Goal: Task Accomplishment & Management: Complete application form

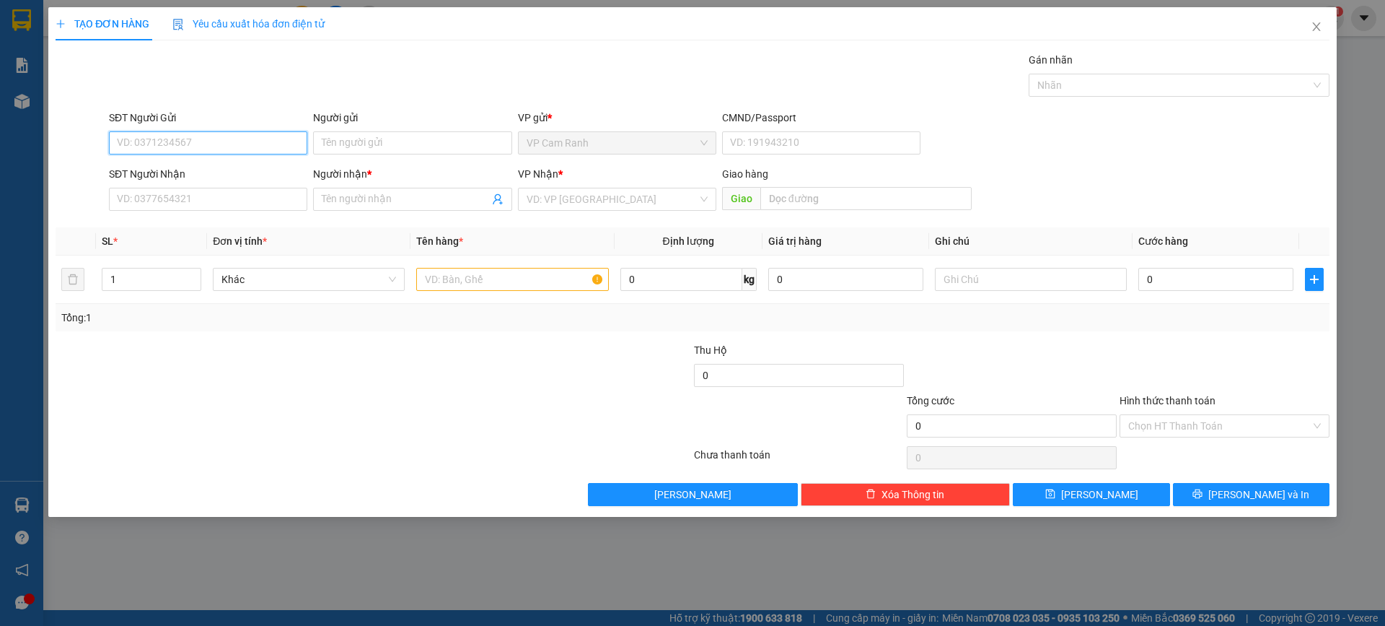
click at [126, 141] on input "SĐT Người Gửi" at bounding box center [208, 142] width 198 height 23
type input "0957875456"
click at [253, 203] on input "SĐT Người Nhận" at bounding box center [208, 199] width 198 height 23
type input "0777001081"
click at [397, 136] on input "Người gửi" at bounding box center [412, 142] width 198 height 23
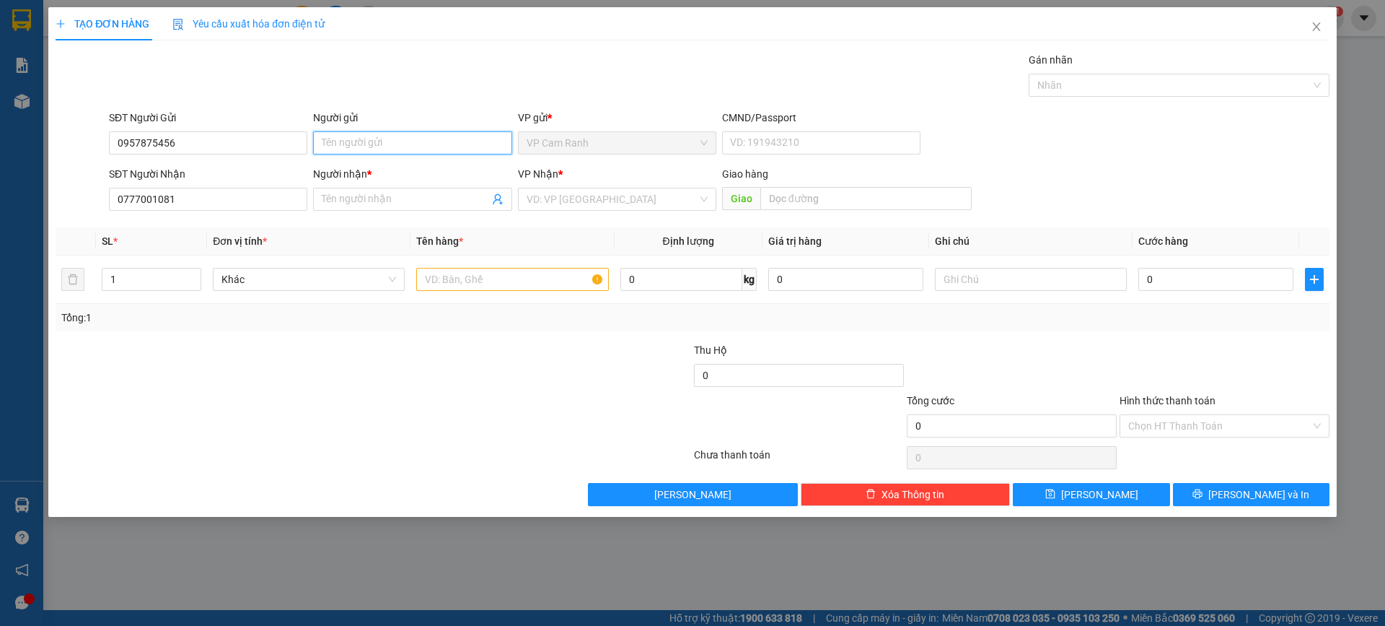
type input "N"
type input "THANH PHƯỢNG"
click at [376, 204] on body "Kết quả tìm kiếm ( 0 ) Bộ lọc No Data dung.khanhphong 1 Báo cáo Báo cáo dòng ti…" at bounding box center [692, 313] width 1385 height 626
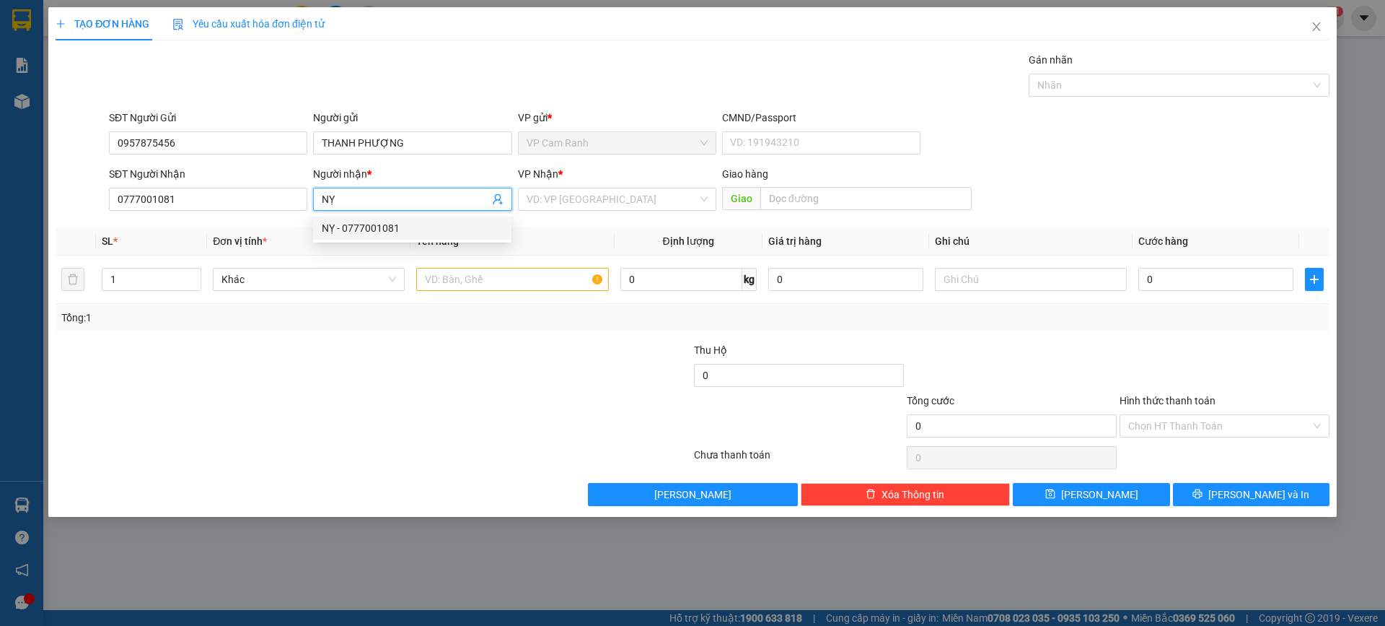
type input "NỴ"
click at [465, 343] on div at bounding box center [267, 367] width 426 height 51
click at [594, 201] on input "search" at bounding box center [612, 199] width 171 height 22
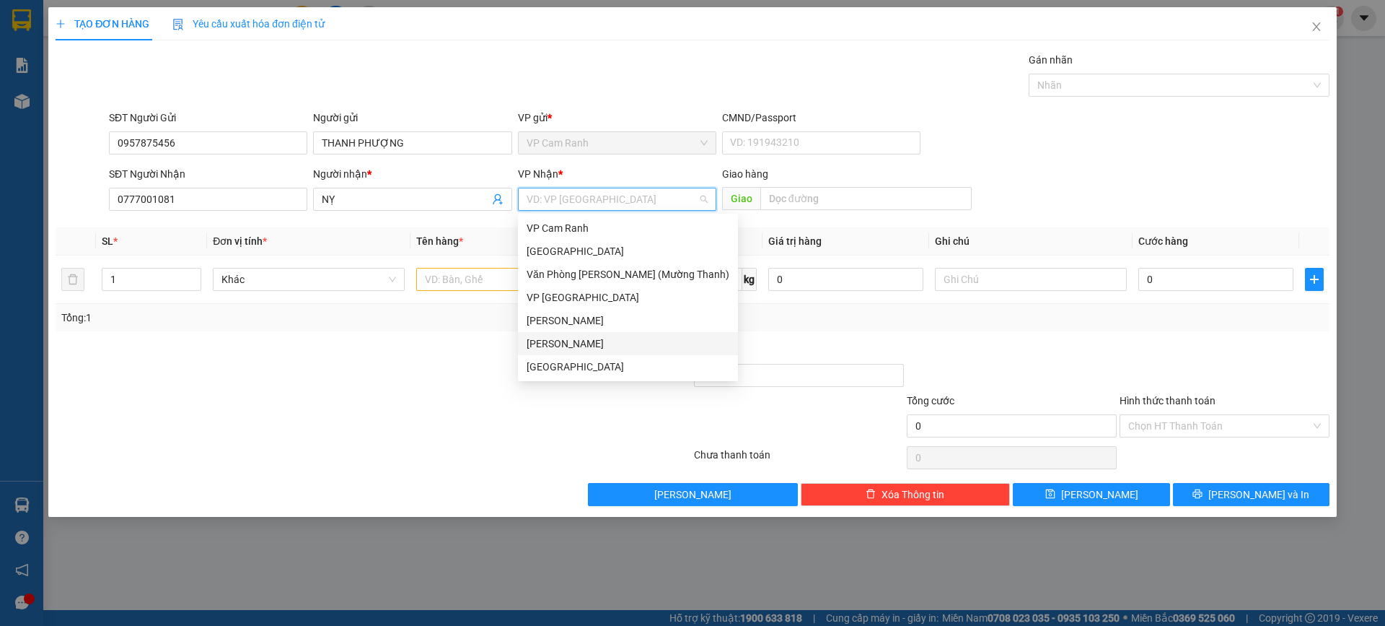
click at [593, 341] on div "[PERSON_NAME]" at bounding box center [628, 344] width 203 height 16
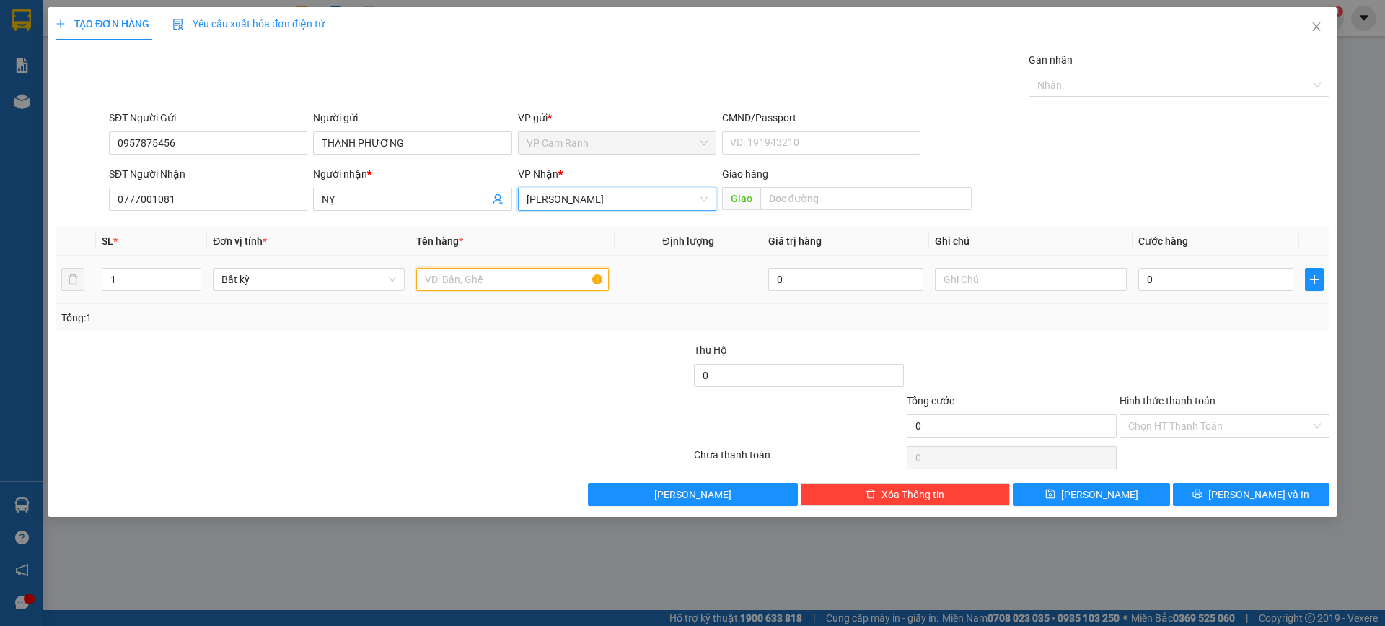
click at [491, 273] on input "text" at bounding box center [512, 279] width 192 height 23
type input "1 TX ĐỒ ĂN(KÈM BỊ ĐỎ)"
click at [957, 273] on input "text" at bounding box center [1031, 279] width 192 height 23
type input "5"
click at [1167, 281] on input "0" at bounding box center [1216, 279] width 155 height 23
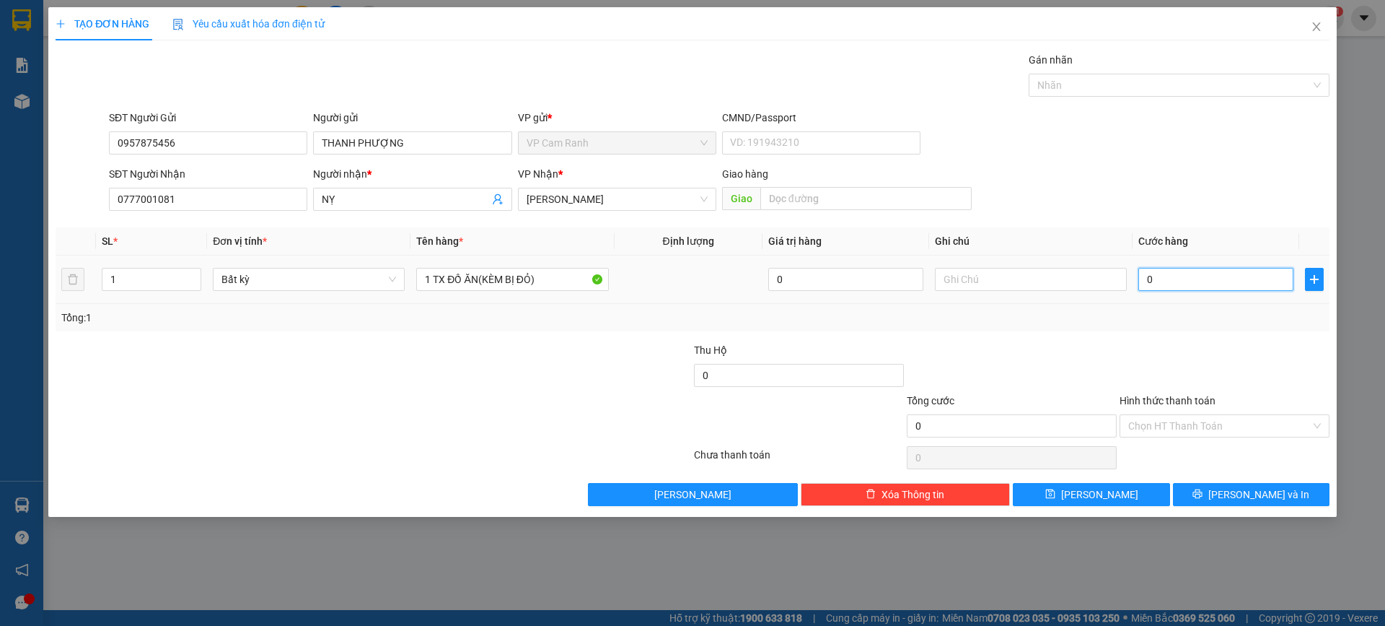
type input "5"
type input "50"
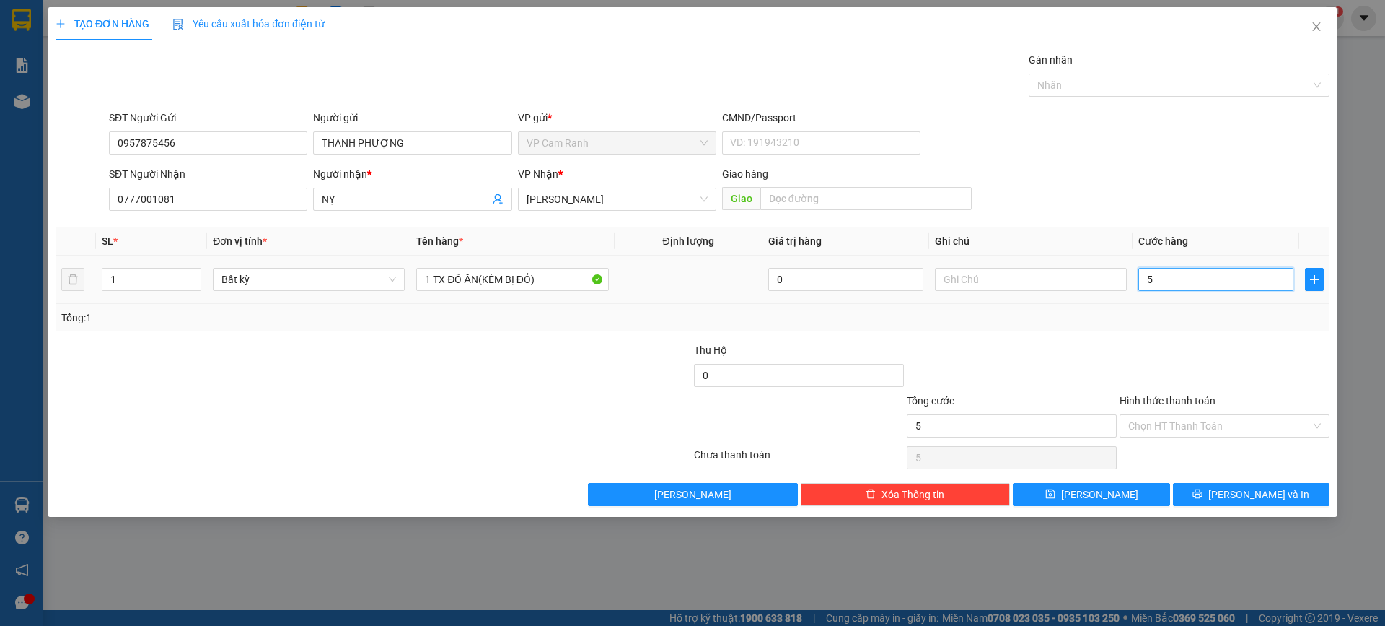
type input "50"
type input "500"
type input "5.000"
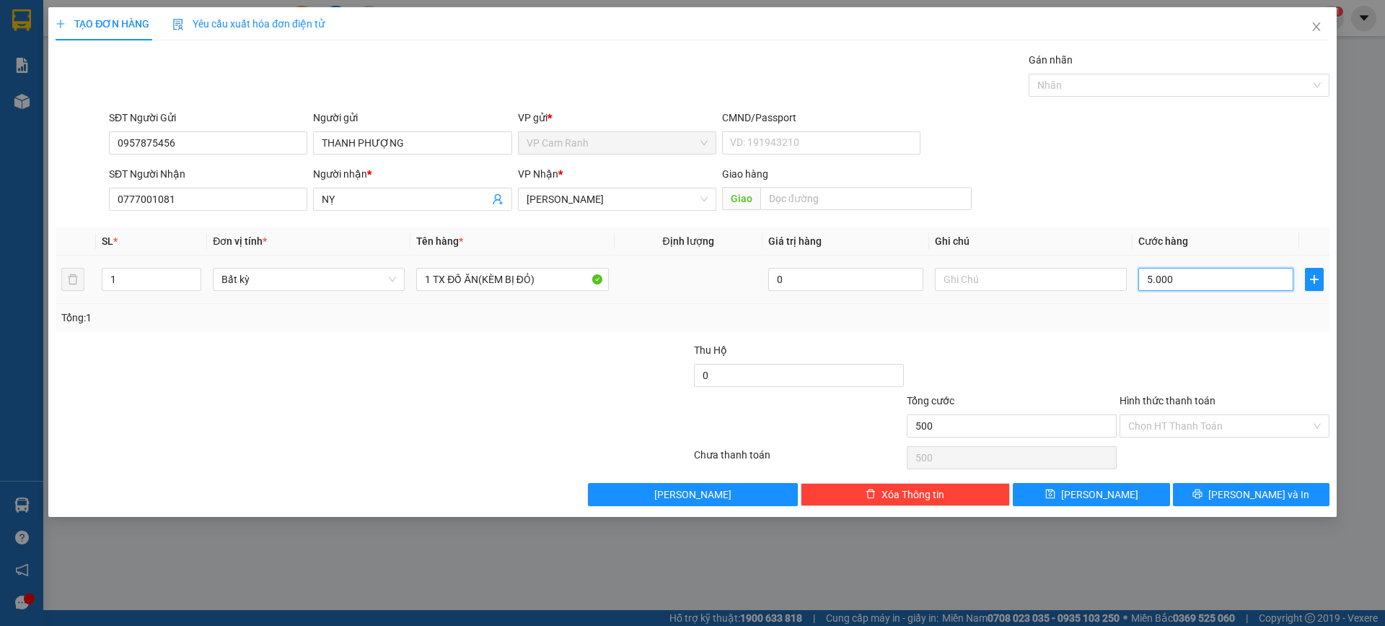
type input "5.000"
type input "50.000"
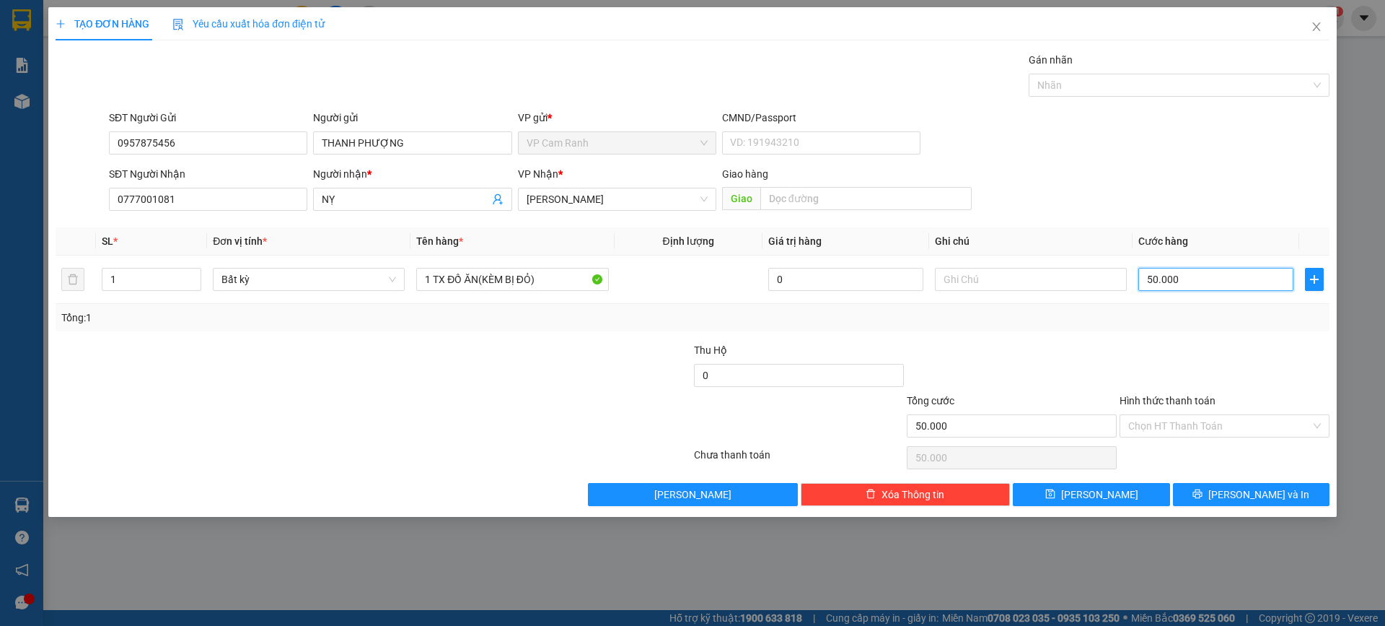
type input "50.000"
click at [1021, 334] on div "Transit Pickup Surcharge Ids Transit Deliver Surcharge Ids Transit Deliver Surc…" at bounding box center [693, 279] width 1274 height 454
click at [958, 281] on input "text" at bounding box center [1031, 279] width 192 height 23
type input "HÀNG TRONG NGÀY"
click at [1182, 416] on input "Hình thức thanh toán" at bounding box center [1220, 426] width 183 height 22
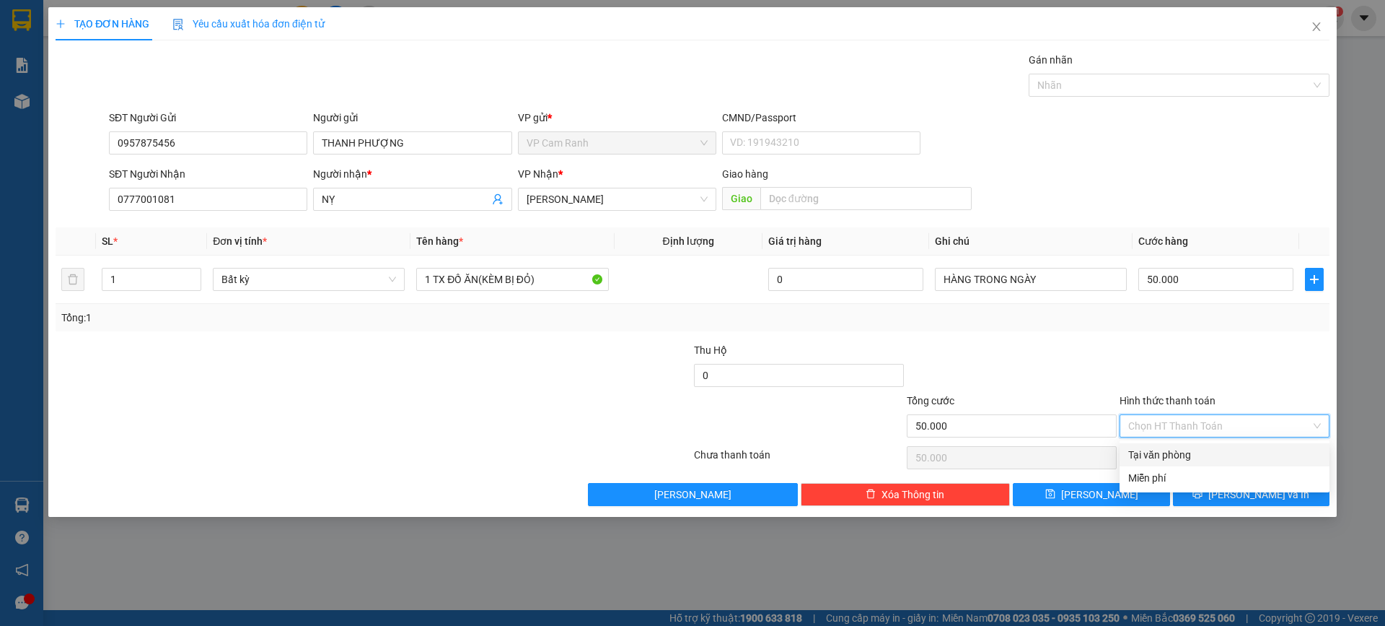
click at [1188, 456] on div "Tại văn phòng" at bounding box center [1225, 455] width 193 height 16
type input "0"
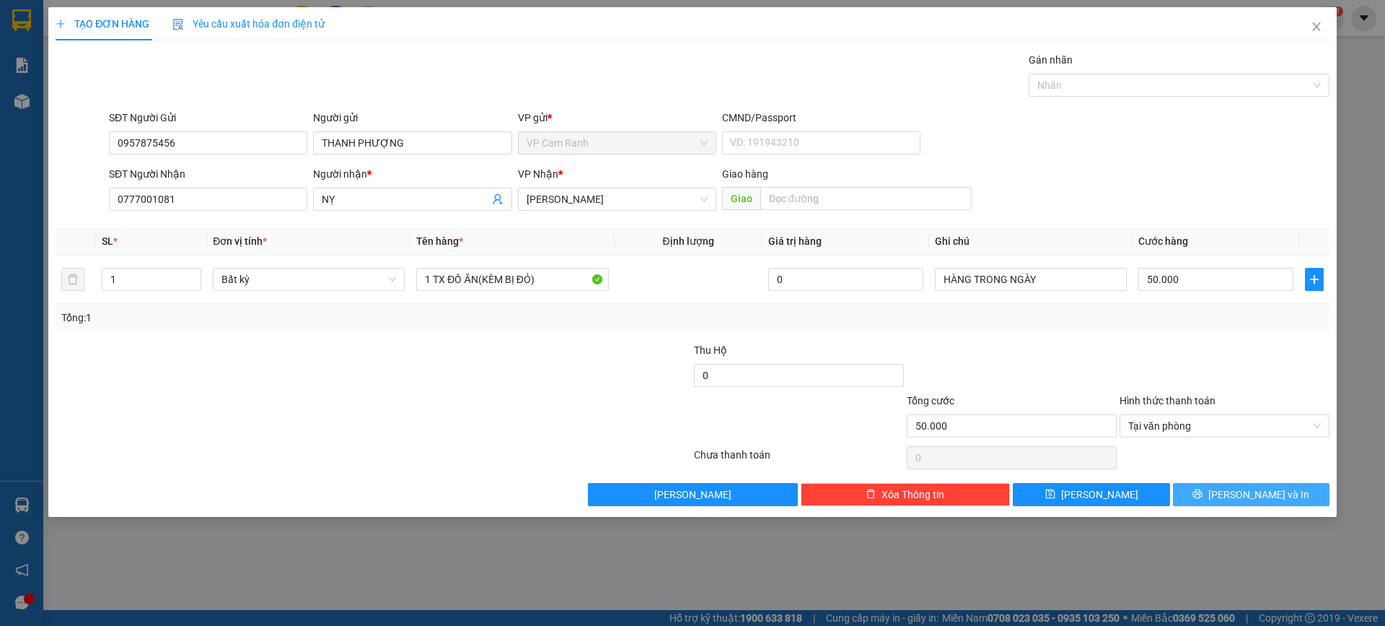
click at [1222, 496] on button "[PERSON_NAME] và In" at bounding box center [1251, 494] width 157 height 23
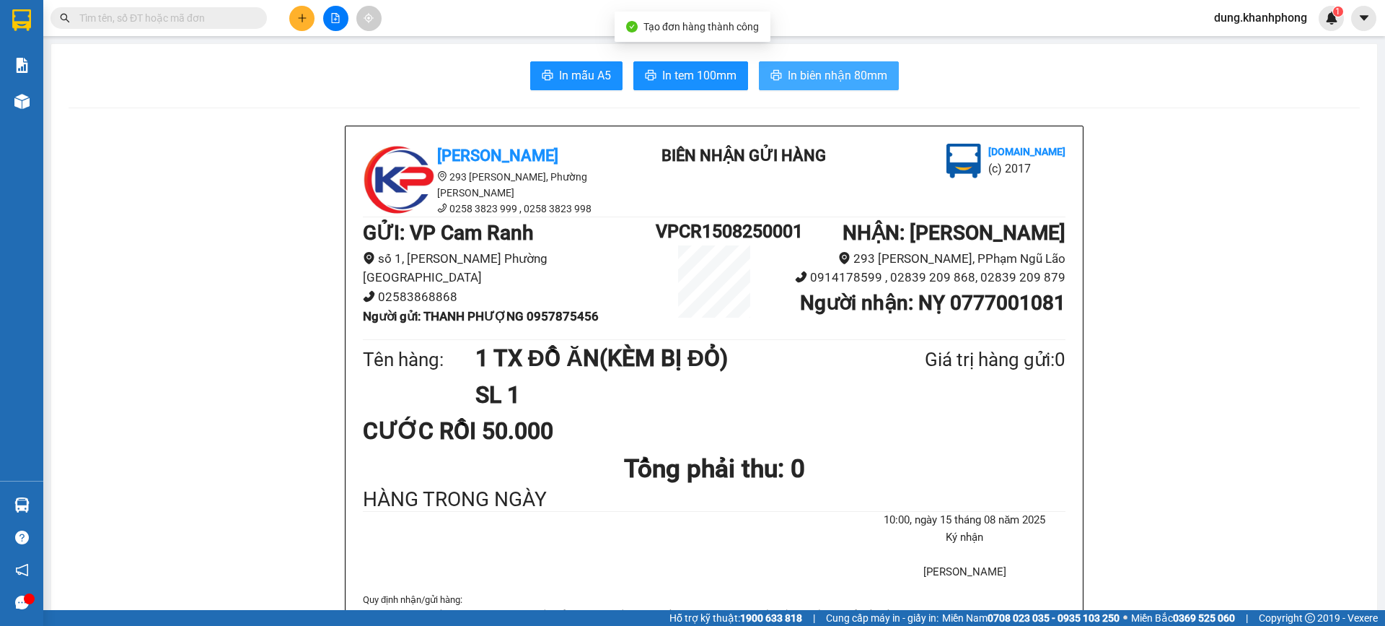
click at [794, 79] on span "In biên nhận 80mm" at bounding box center [838, 75] width 100 height 18
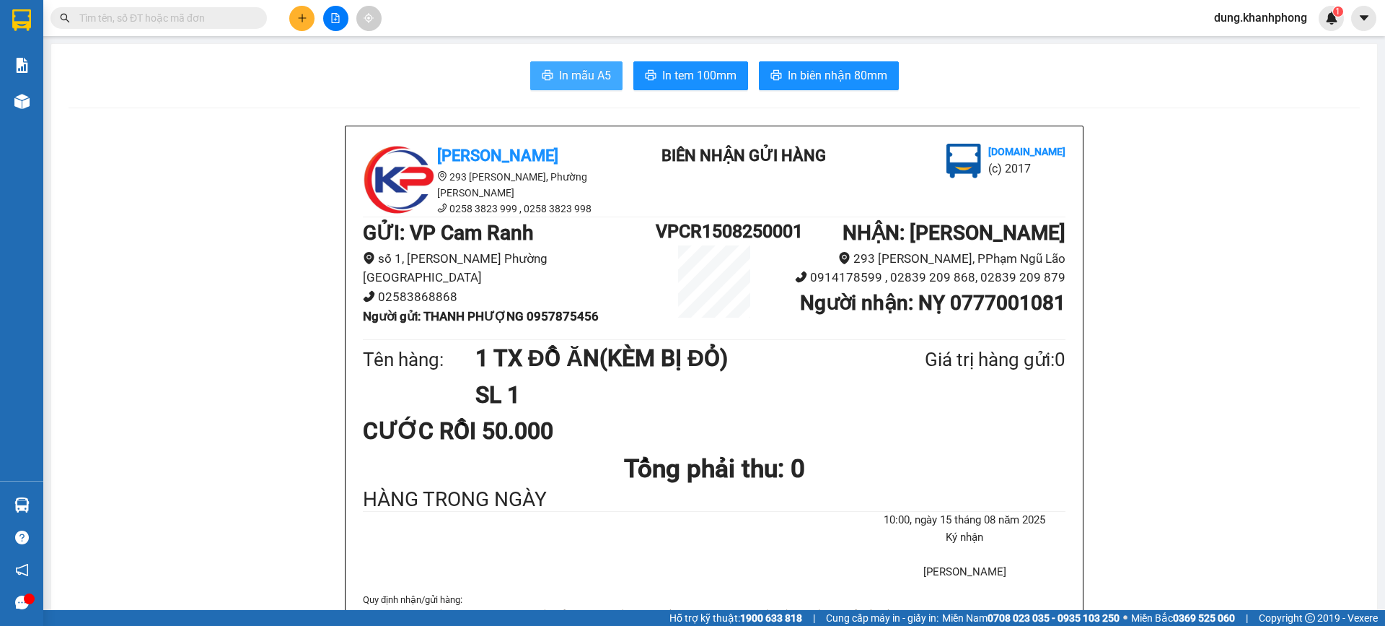
click at [608, 85] on button "In mẫu A5" at bounding box center [576, 75] width 92 height 29
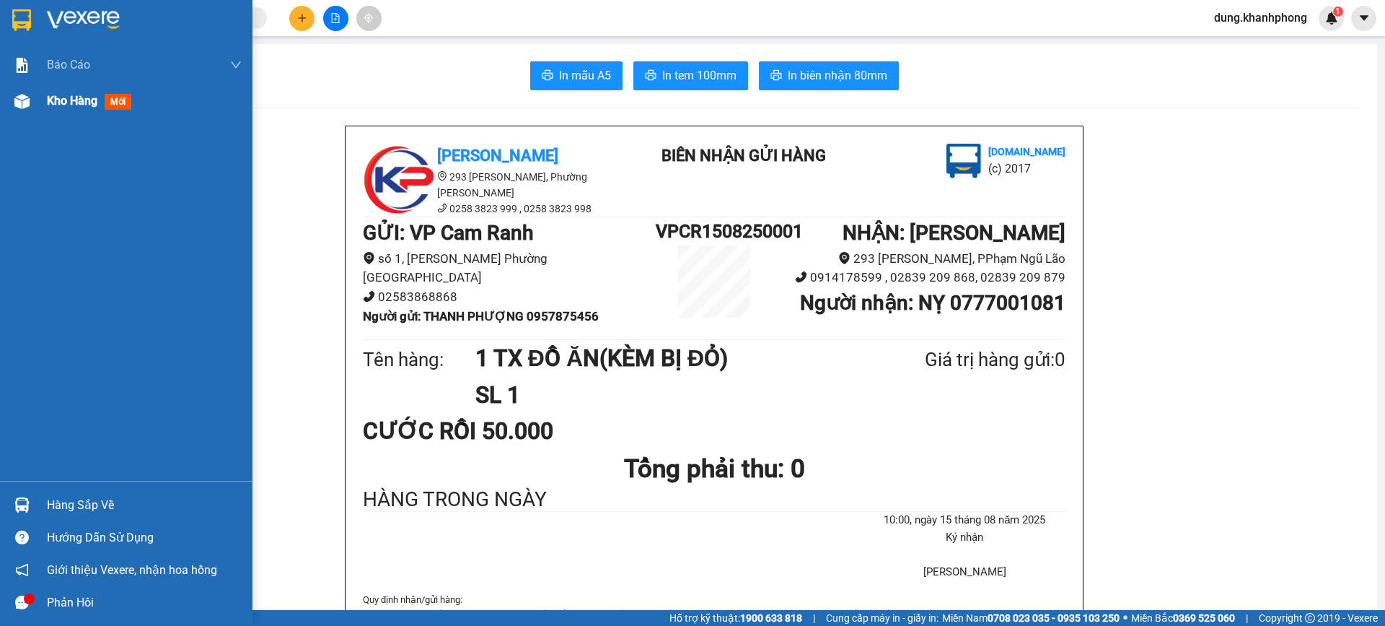
click at [74, 109] on div "Kho hàng mới" at bounding box center [92, 101] width 90 height 18
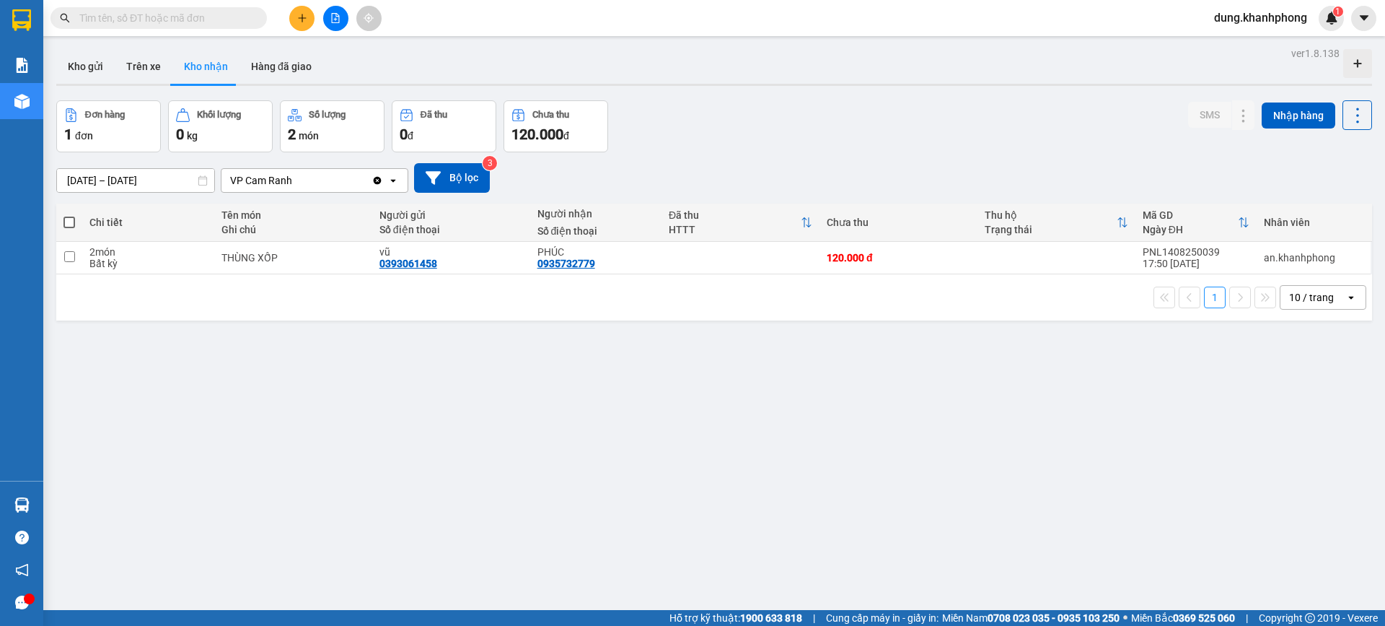
click at [710, 437] on div "ver 1.8.138 Kho gửi Trên xe Kho nhận Hàng đã giao Đơn hàng 1 đơn Khối lượng 0 k…" at bounding box center [715, 356] width 1328 height 626
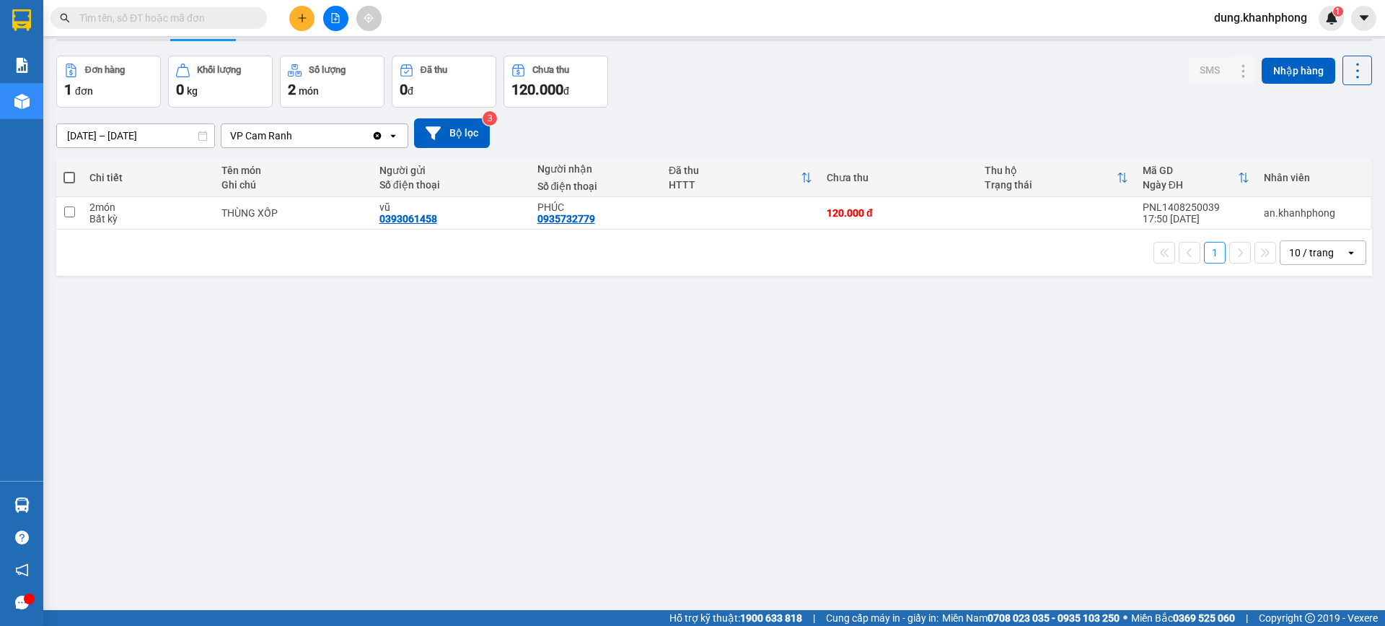
scroll to position [66, 0]
